Goal: Task Accomplishment & Management: Complete application form

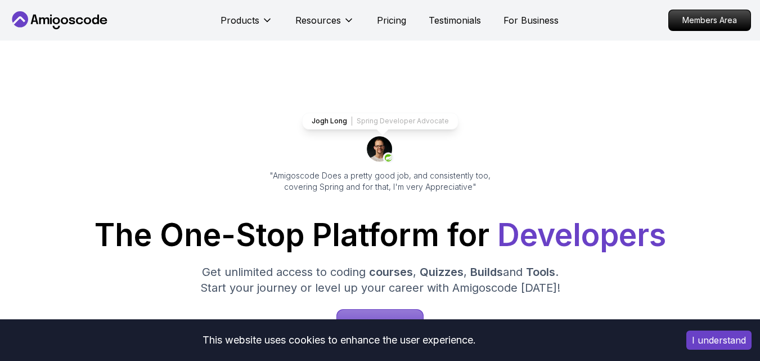
click at [720, 340] on button "I understand" at bounding box center [718, 339] width 65 height 19
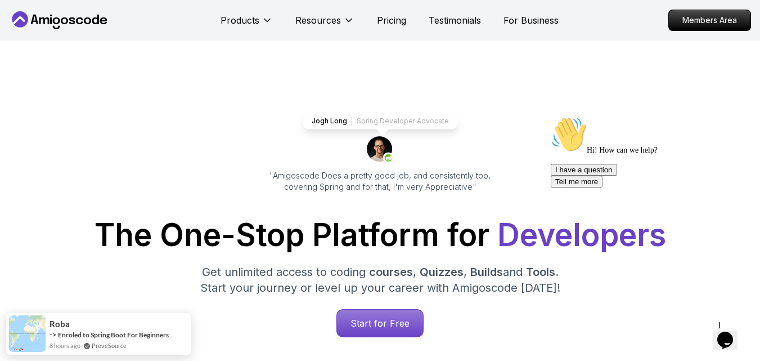
click at [617, 176] on button "I have a question" at bounding box center [584, 170] width 66 height 12
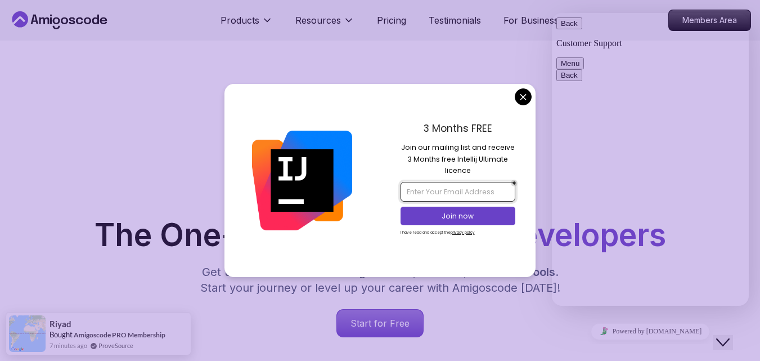
click at [453, 197] on input "email" at bounding box center [458, 191] width 115 height 19
click at [456, 195] on input "email" at bounding box center [458, 191] width 115 height 19
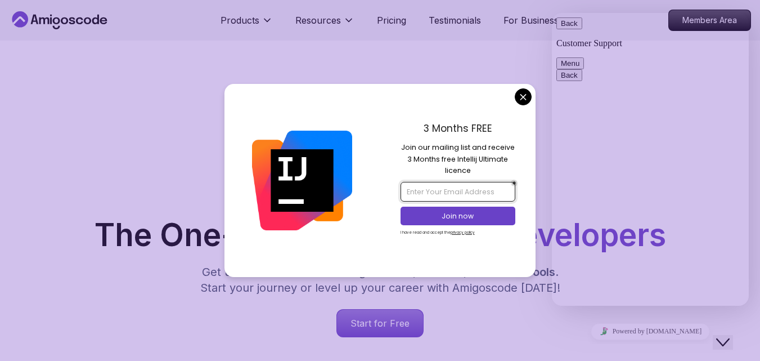
click at [430, 194] on input "email" at bounding box center [458, 191] width 115 height 19
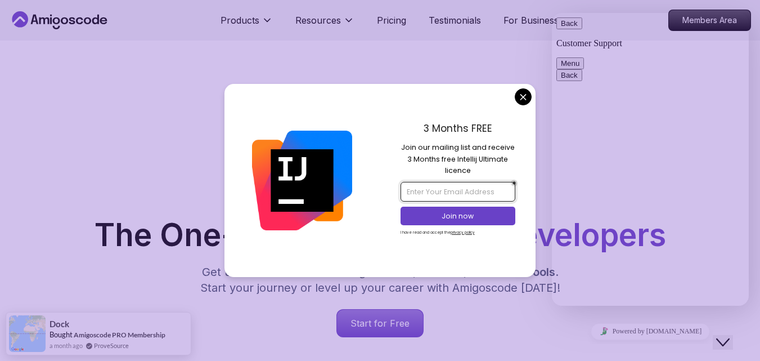
click at [444, 190] on input "email" at bounding box center [458, 191] width 115 height 19
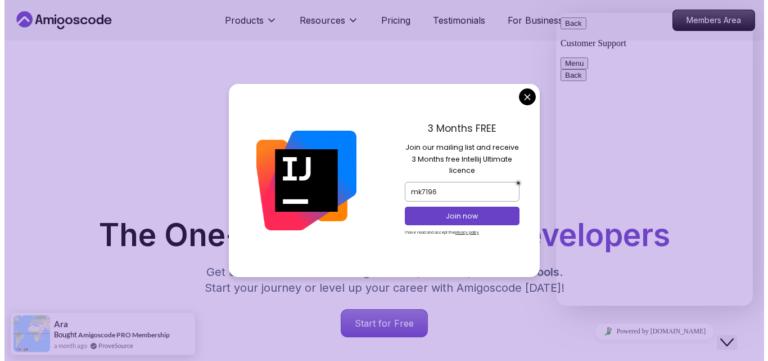
scroll to position [210, 0]
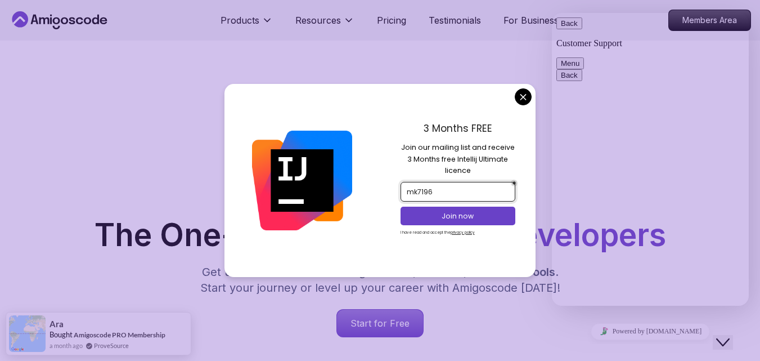
click at [466, 185] on input "mk7196" at bounding box center [458, 191] width 115 height 19
type input "[EMAIL_ADDRESS][DOMAIN_NAME]"
click at [471, 217] on p "Join now" at bounding box center [457, 216] width 93 height 10
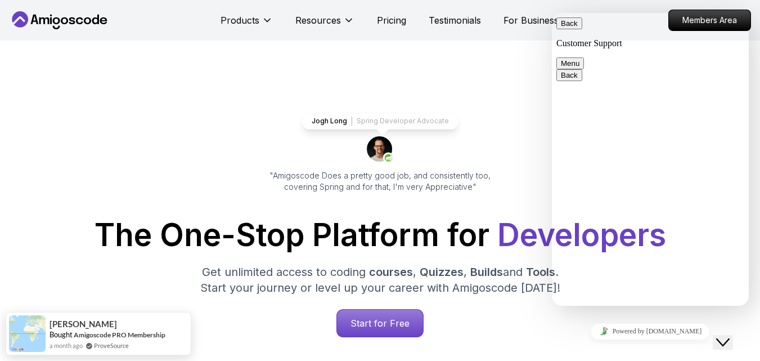
click at [727, 335] on icon "Close Chat This icon closes the chat window." at bounding box center [723, 342] width 14 height 14
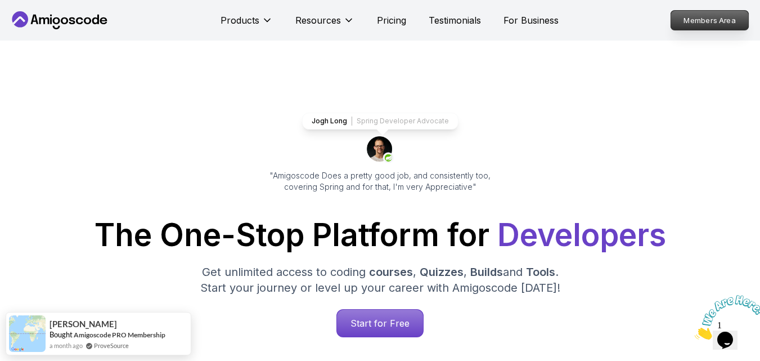
click at [707, 25] on p "Members Area" at bounding box center [710, 20] width 78 height 19
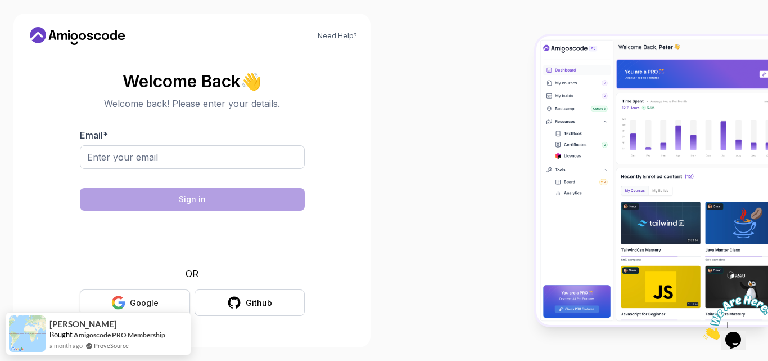
click at [150, 307] on div "Google" at bounding box center [144, 302] width 29 height 11
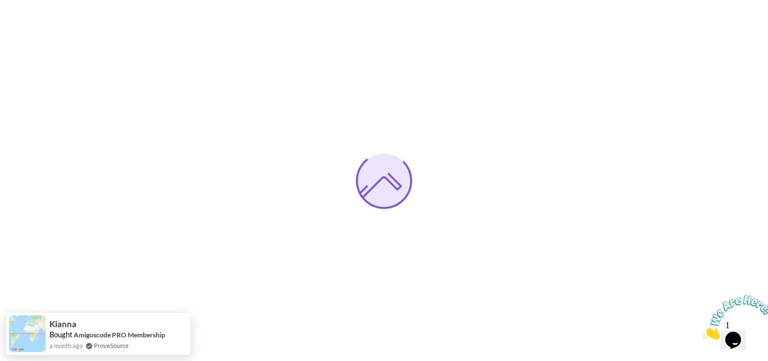
click at [703, 331] on icon "Close" at bounding box center [703, 336] width 0 height 10
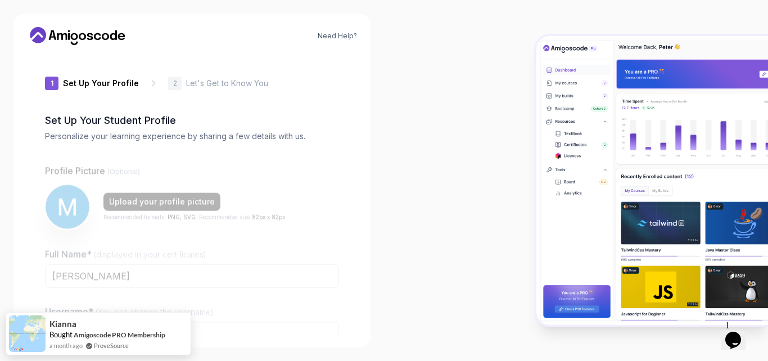
type input "daringbison1ea1e"
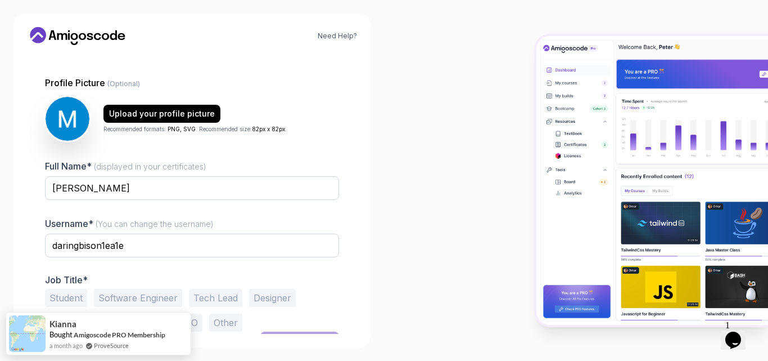
scroll to position [109, 0]
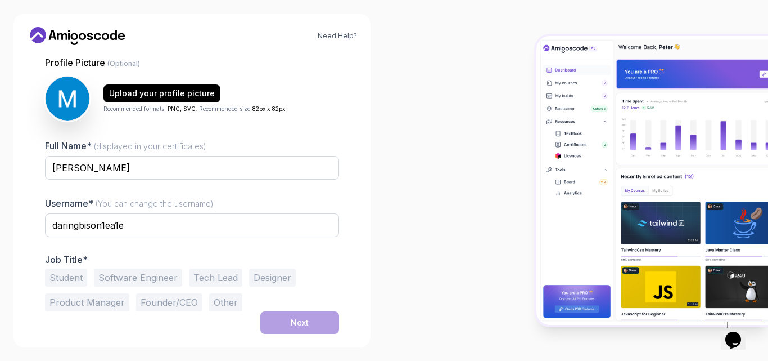
click at [137, 277] on button "Software Engineer" at bounding box center [138, 277] width 88 height 18
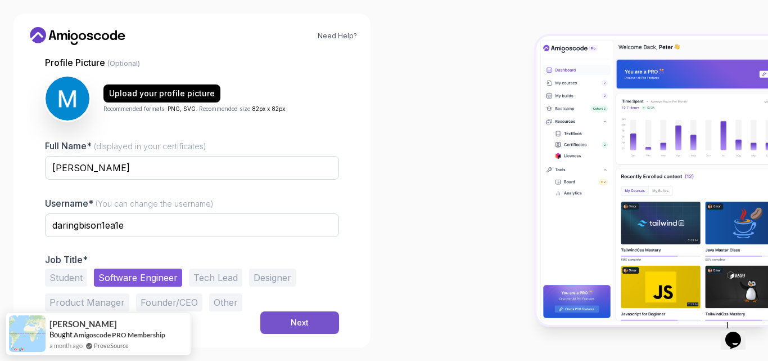
click at [291, 321] on div "Next" at bounding box center [300, 322] width 18 height 11
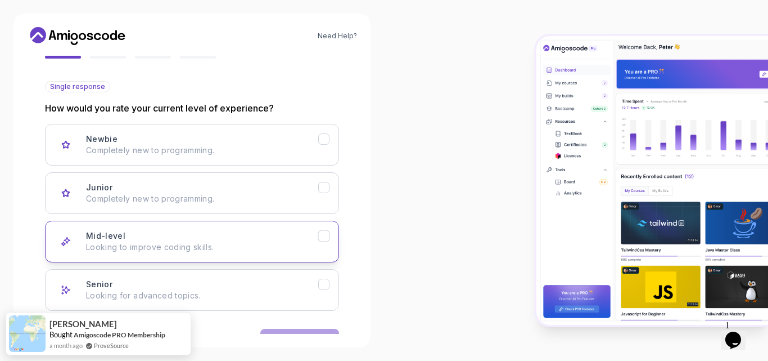
scroll to position [144, 0]
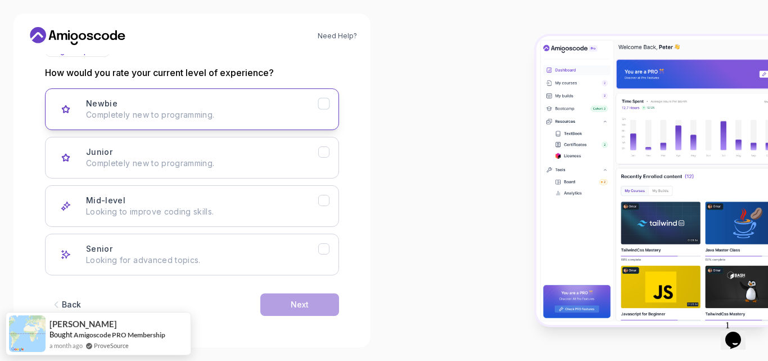
click at [191, 122] on button "Newbie Completely new to programming." at bounding box center [192, 109] width 294 height 42
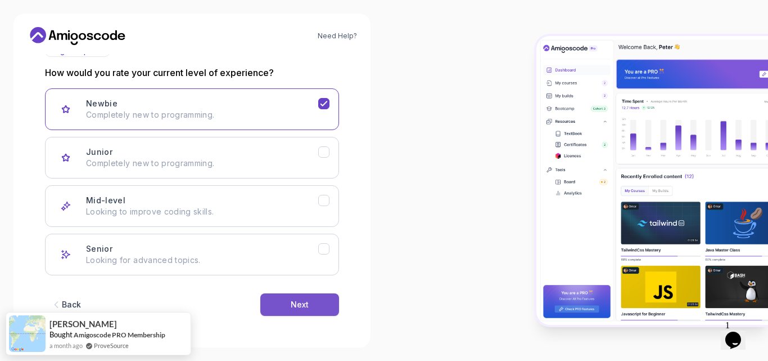
click at [303, 299] on div "Next" at bounding box center [300, 304] width 18 height 11
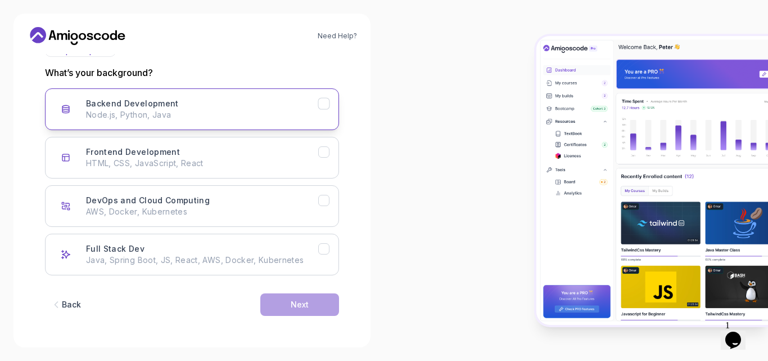
click at [271, 122] on button "Backend Development Node.js, Python, Java" at bounding box center [192, 109] width 294 height 42
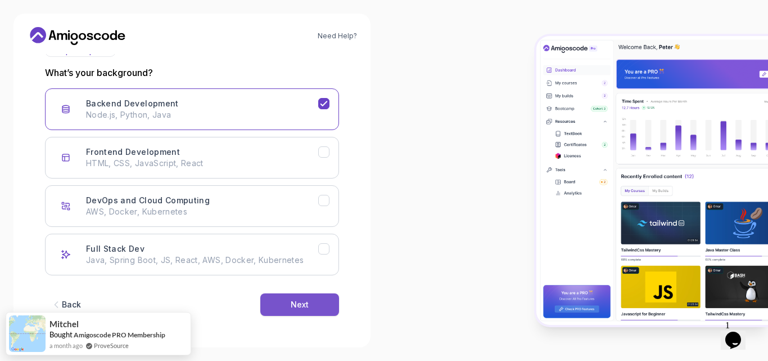
click at [304, 294] on button "Next" at bounding box center [299, 304] width 79 height 23
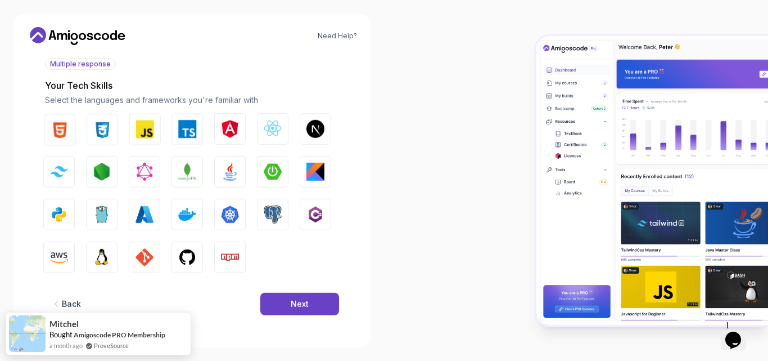
scroll to position [131, 0]
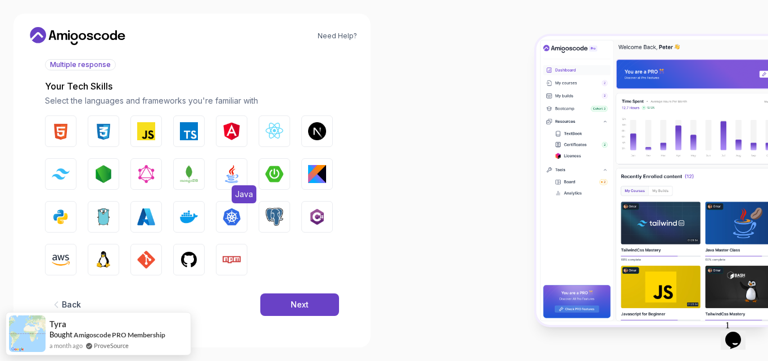
click at [226, 167] on img "button" at bounding box center [232, 174] width 18 height 18
click at [299, 309] on div "Next" at bounding box center [300, 304] width 18 height 11
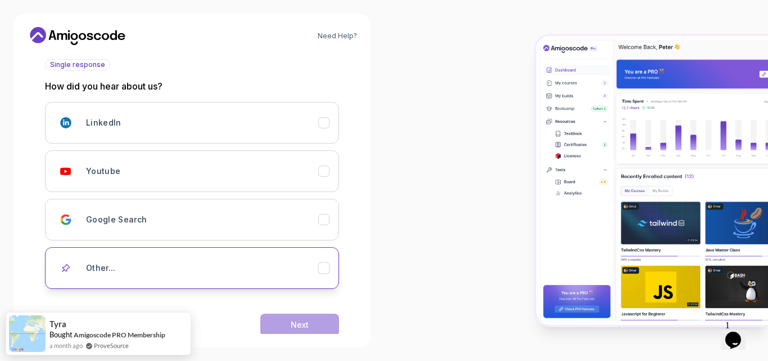
click at [183, 259] on div "Other..." at bounding box center [202, 268] width 232 height 23
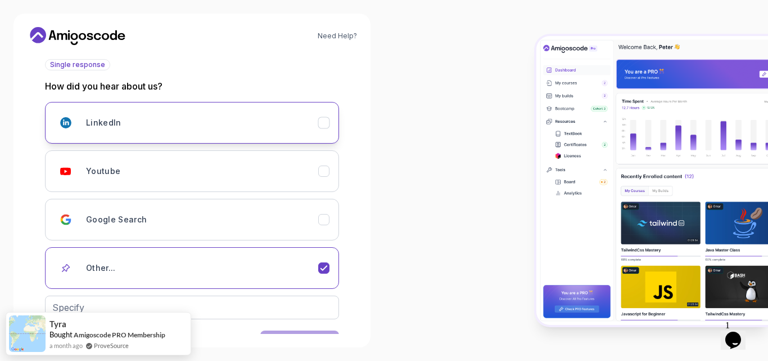
click at [221, 129] on div "LinkedIn" at bounding box center [202, 122] width 232 height 23
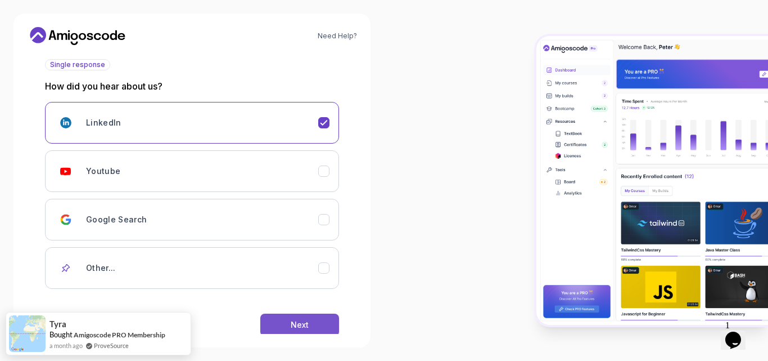
click at [311, 324] on button "Next" at bounding box center [299, 324] width 79 height 23
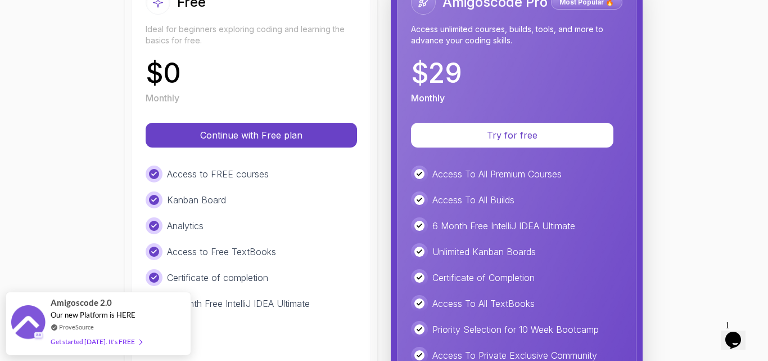
scroll to position [170, 0]
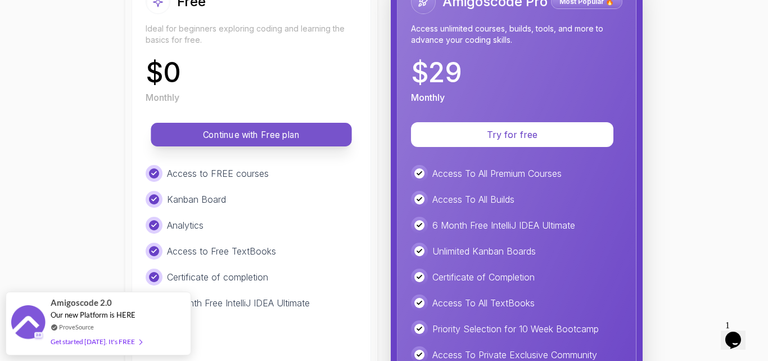
click at [227, 137] on p "Continue with Free plan" at bounding box center [252, 134] width 176 height 13
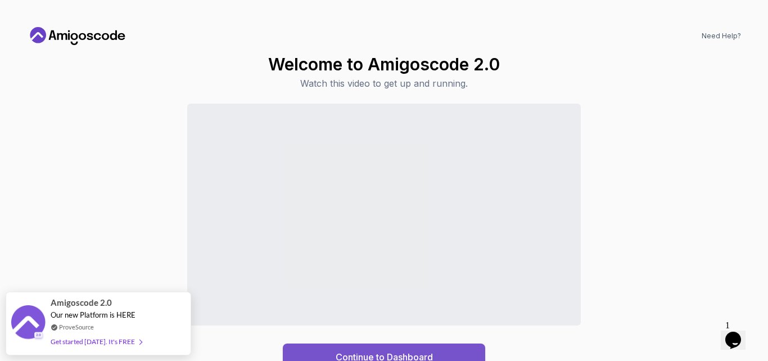
click at [395, 350] on div "Continue to Dashboard" at bounding box center [384, 357] width 97 height 14
